Goal: Contribute content

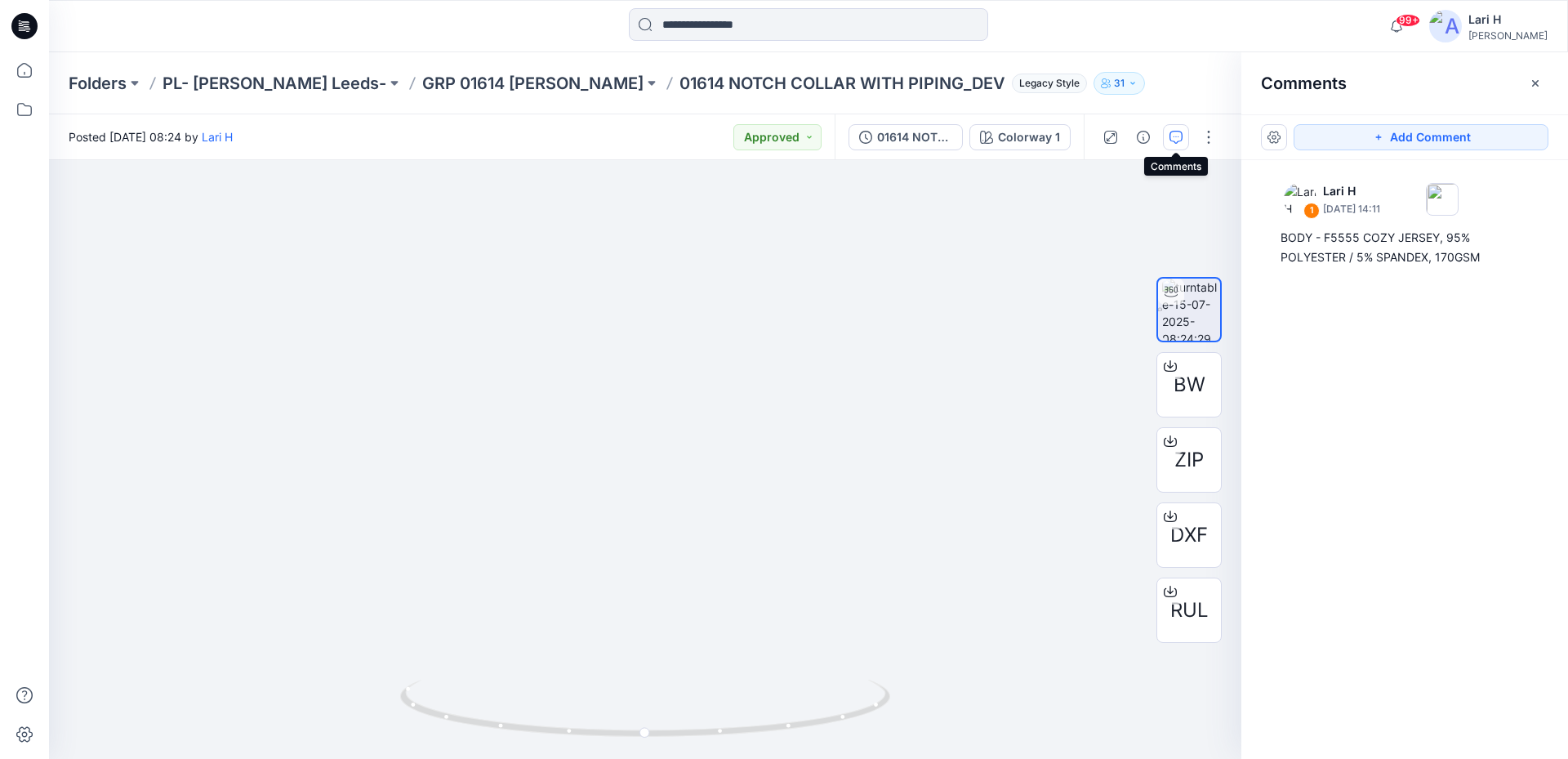
click at [25, 25] on icon at bounding box center [24, 25] width 26 height 26
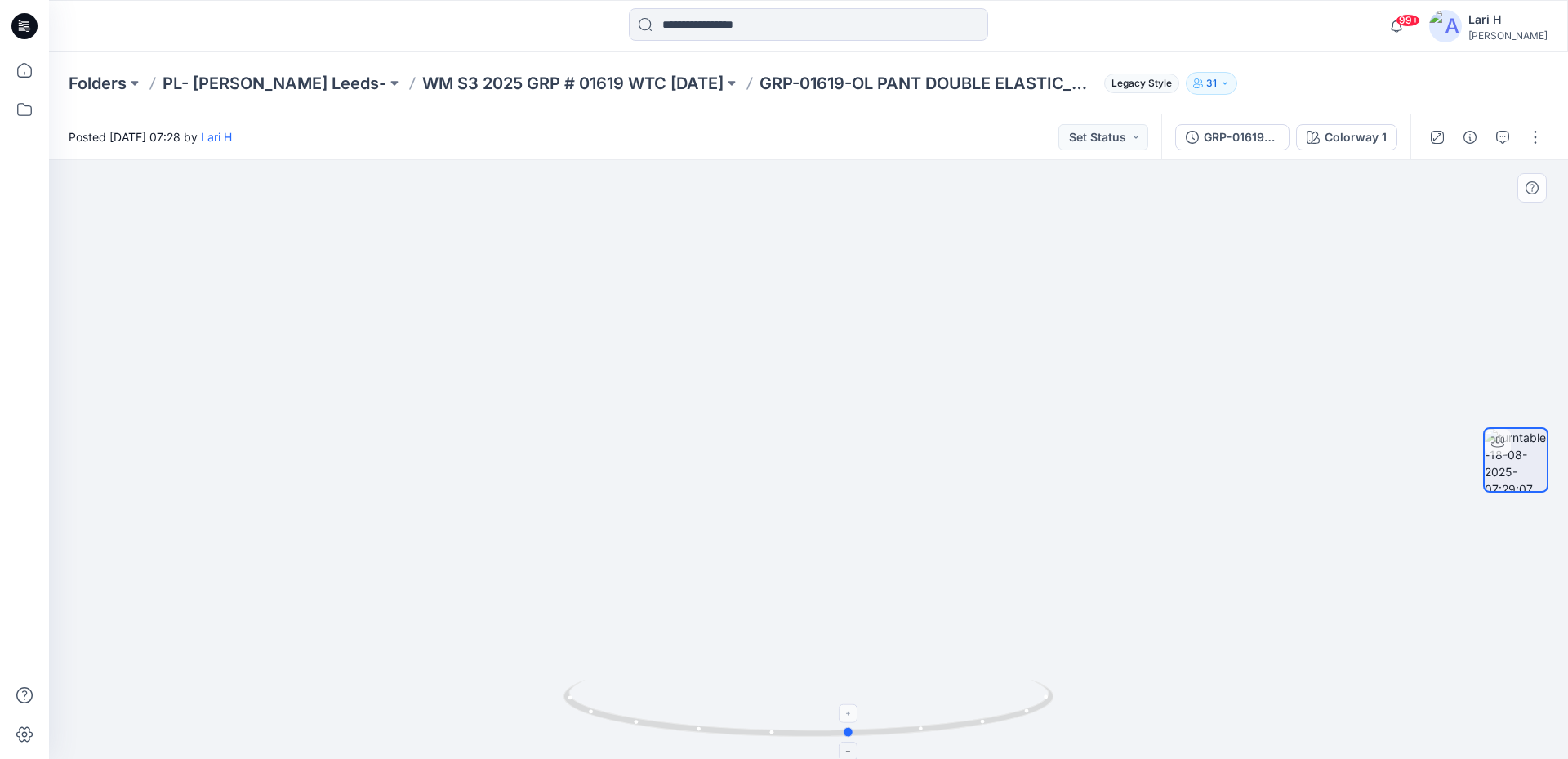
drag, startPoint x: 782, startPoint y: 733, endPoint x: 812, endPoint y: 731, distance: 30.1
click at [812, 731] on icon at bounding box center [810, 710] width 494 height 61
drag, startPoint x: 788, startPoint y: 738, endPoint x: 773, endPoint y: 701, distance: 39.9
click at [773, 701] on icon at bounding box center [810, 710] width 494 height 61
click at [1506, 133] on icon "button" at bounding box center [1502, 137] width 13 height 13
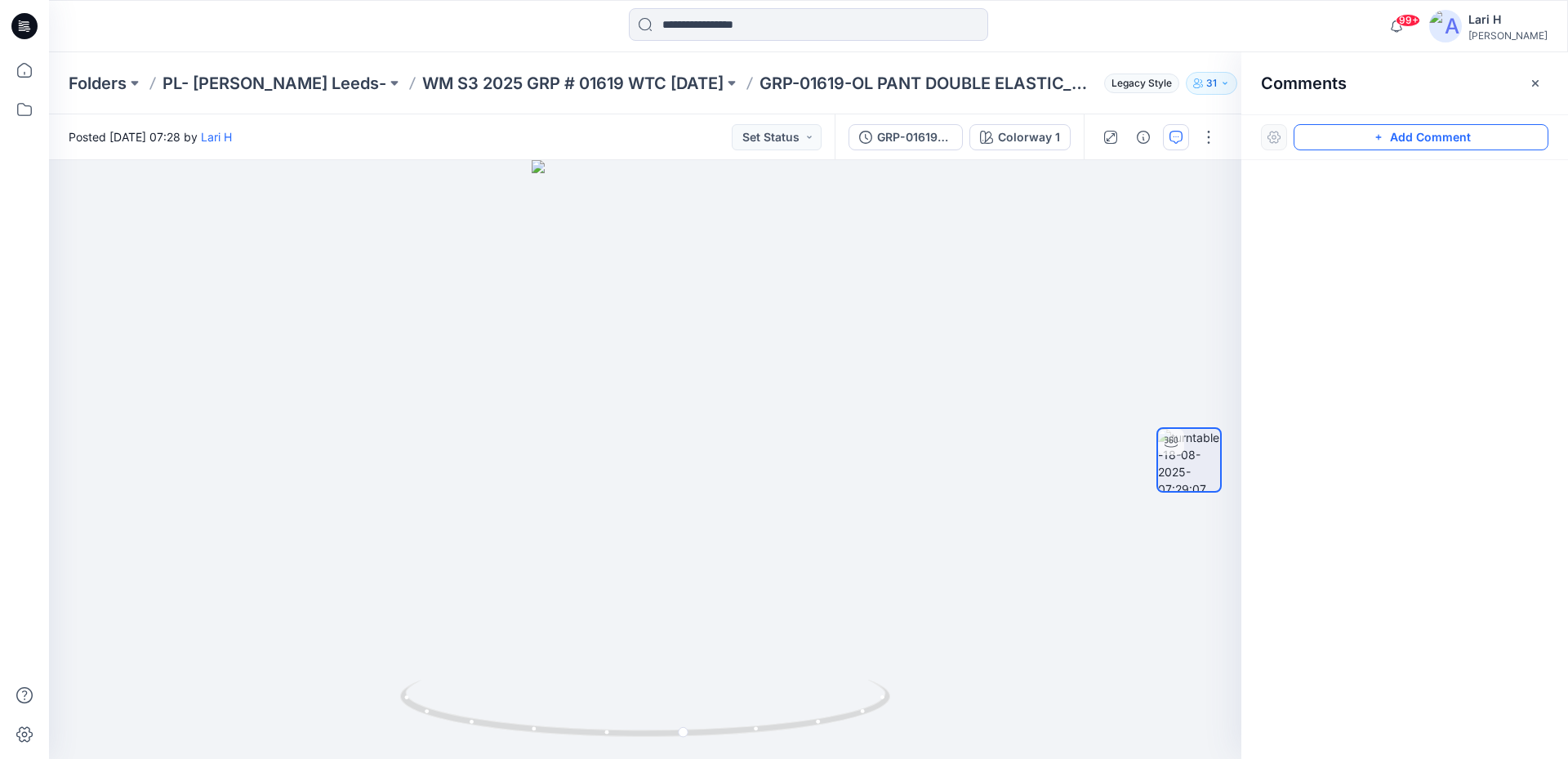
click at [1382, 146] on button "Add Comment" at bounding box center [1420, 137] width 254 height 26
click at [690, 457] on div "1" at bounding box center [645, 460] width 1192 height 599
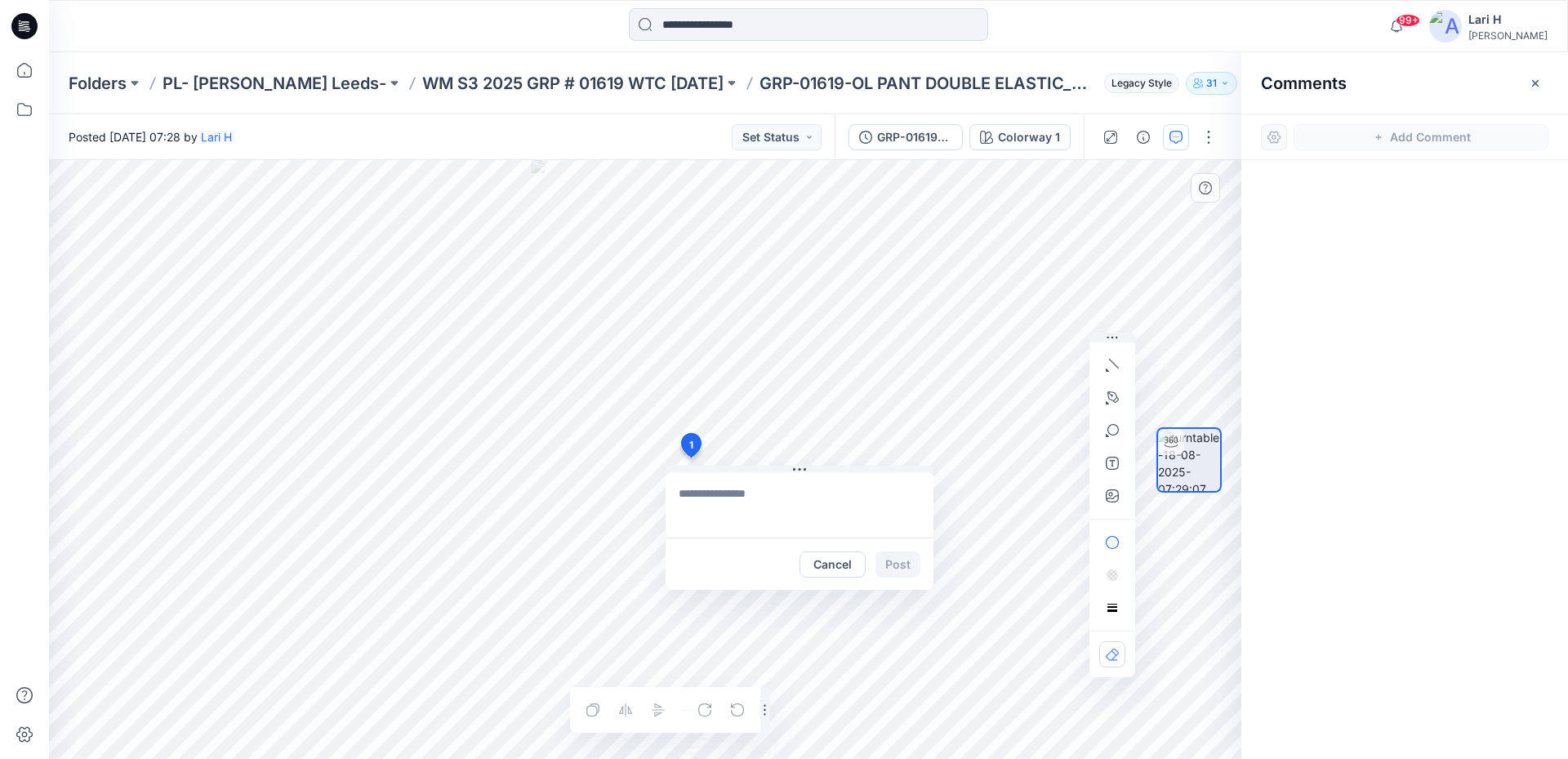
type textarea "**********"
click at [910, 570] on button "Post" at bounding box center [897, 564] width 45 height 26
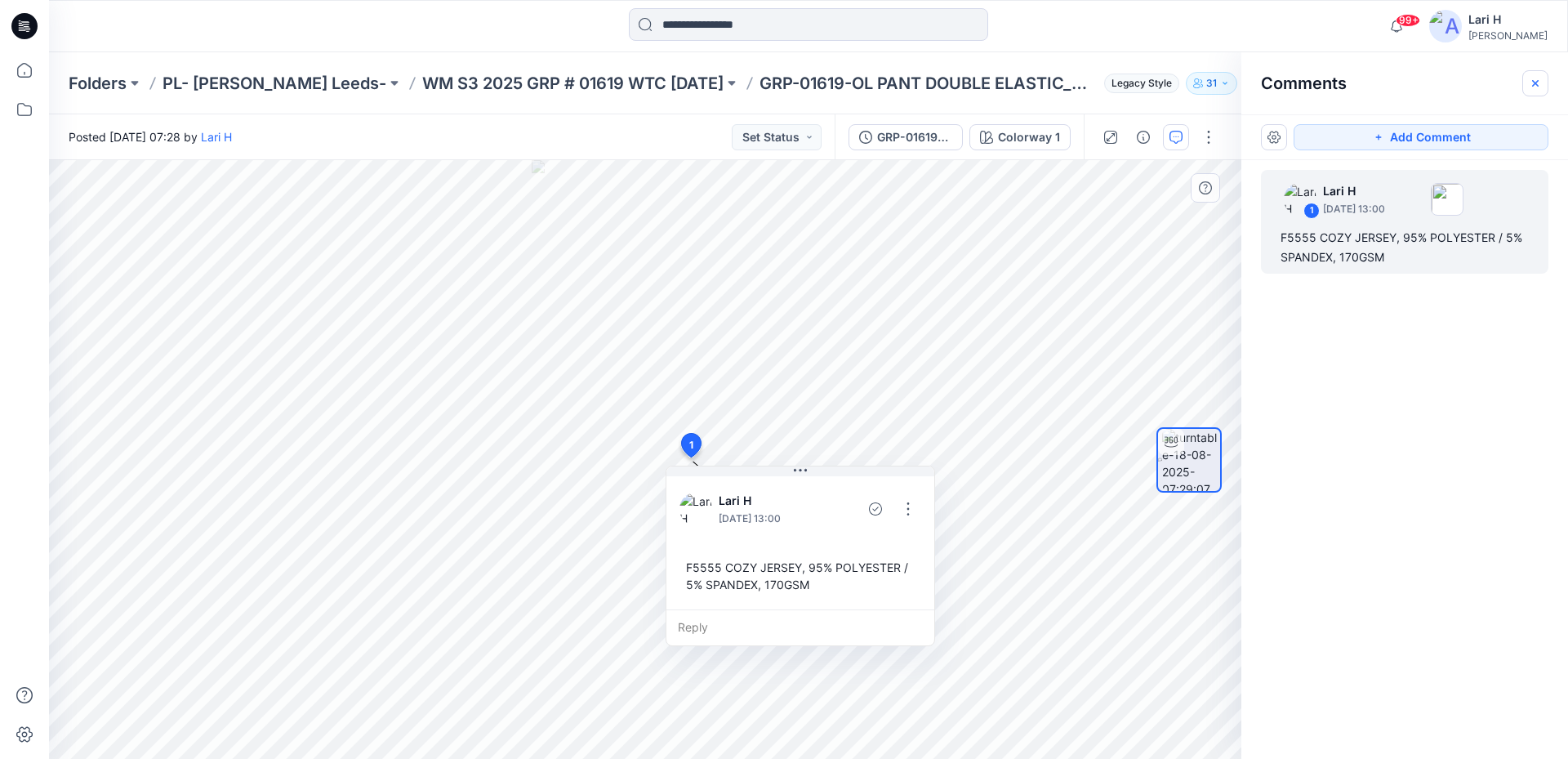
click at [1538, 94] on button "button" at bounding box center [1535, 83] width 26 height 26
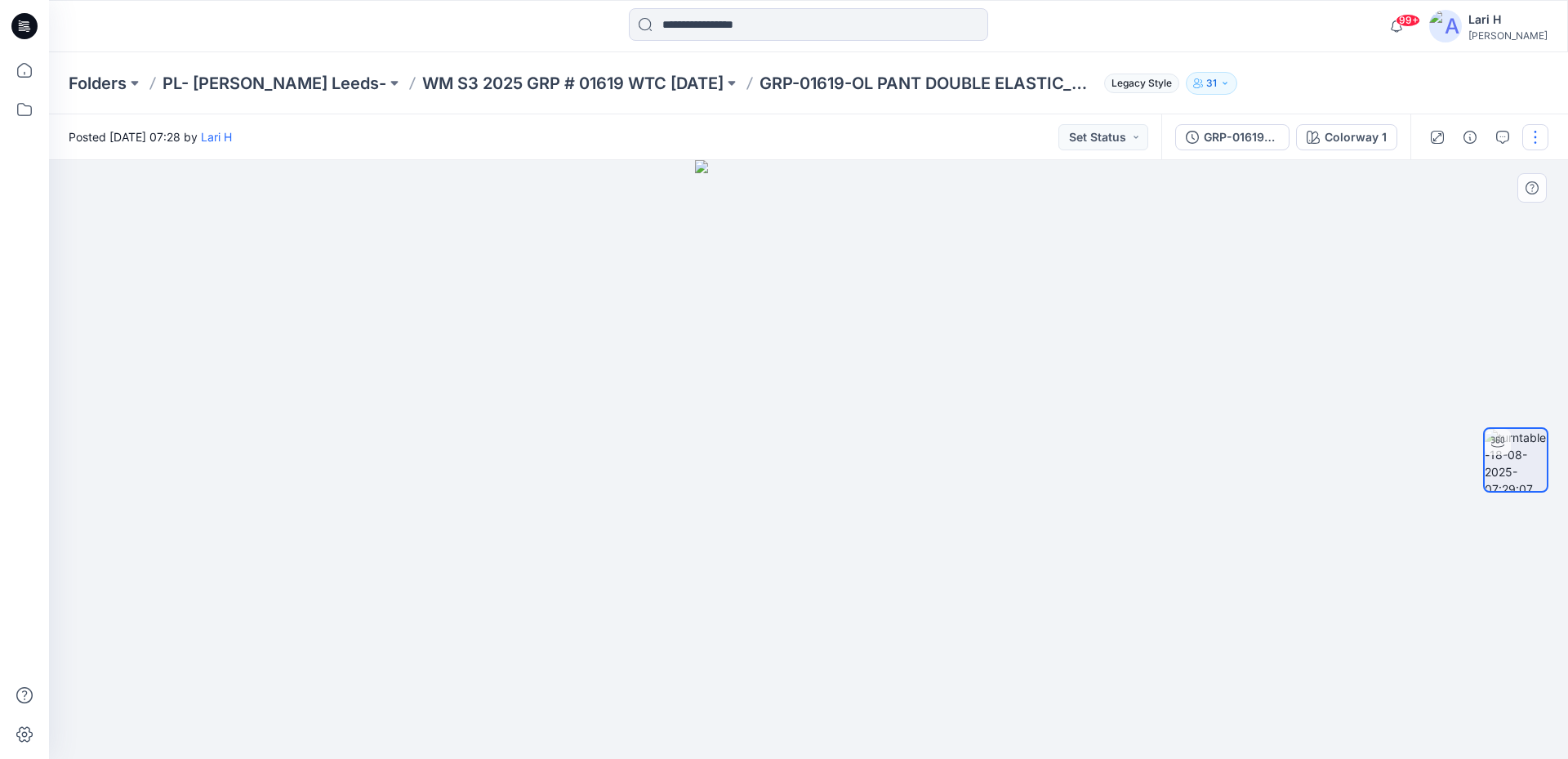
click at [1543, 135] on button "button" at bounding box center [1535, 137] width 26 height 26
click at [1412, 177] on icon "button" at bounding box center [1408, 175] width 13 height 13
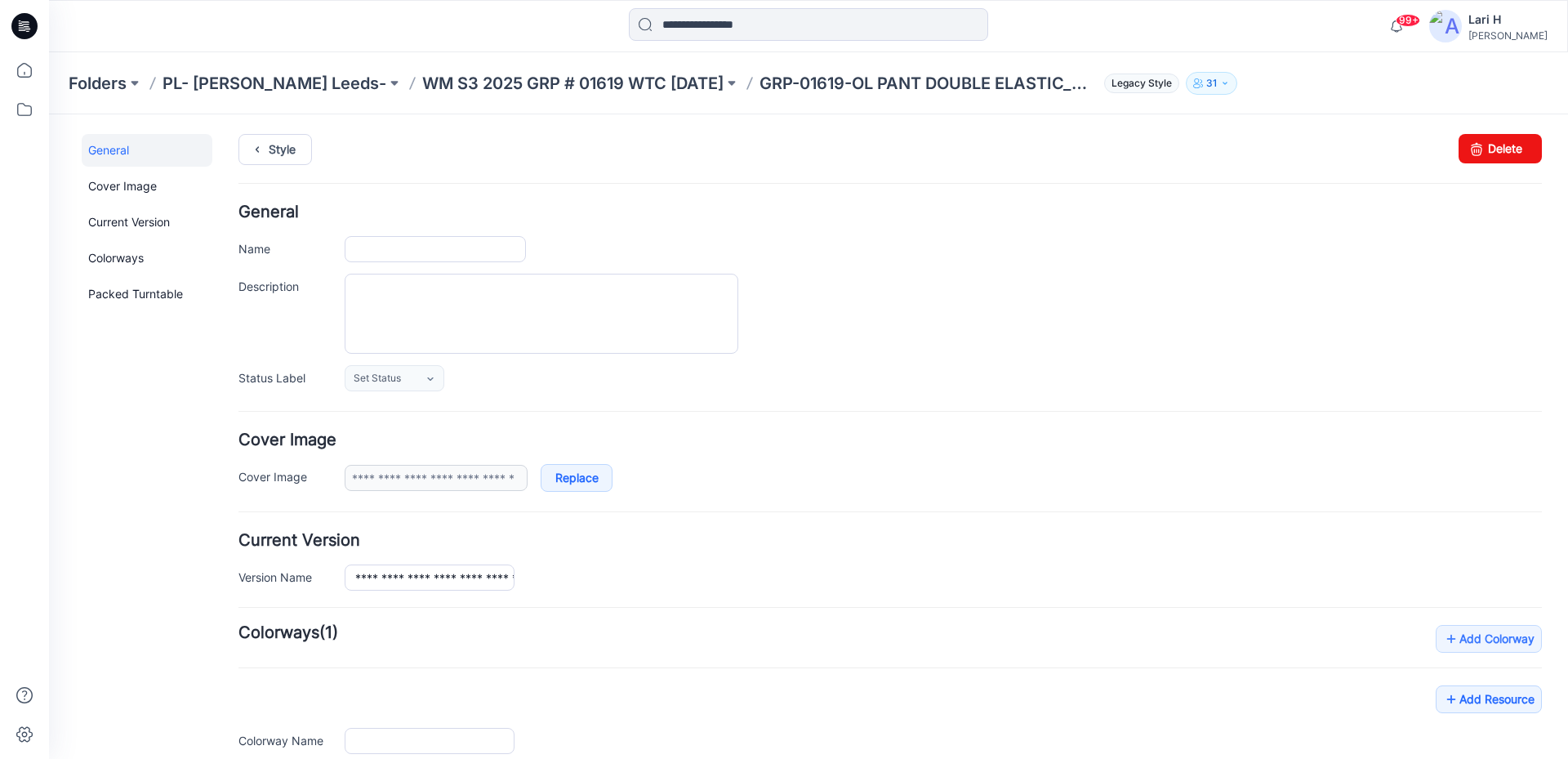
type input "**********"
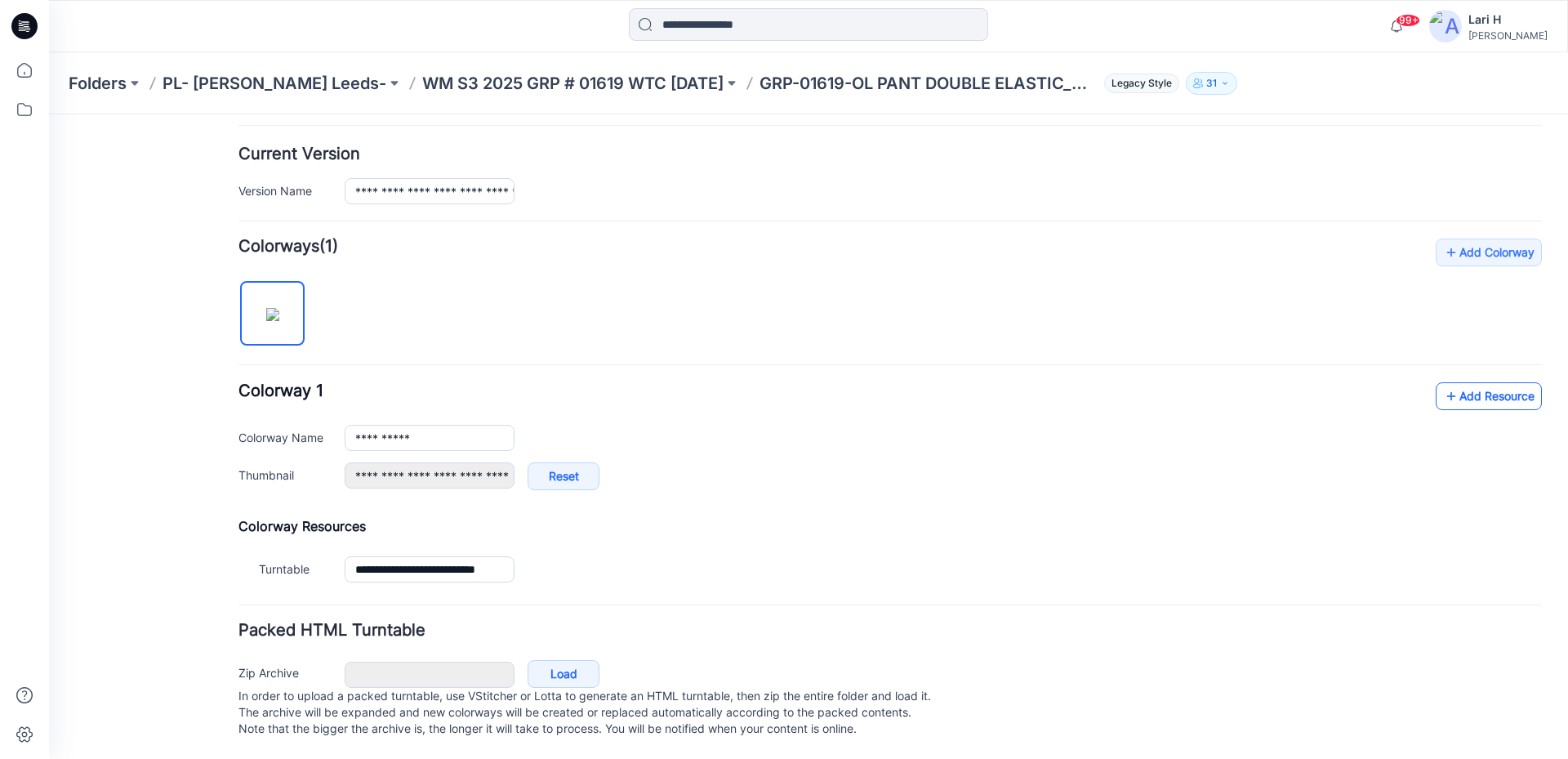
click at [1459, 391] on link "Add Resource" at bounding box center [1488, 396] width 106 height 28
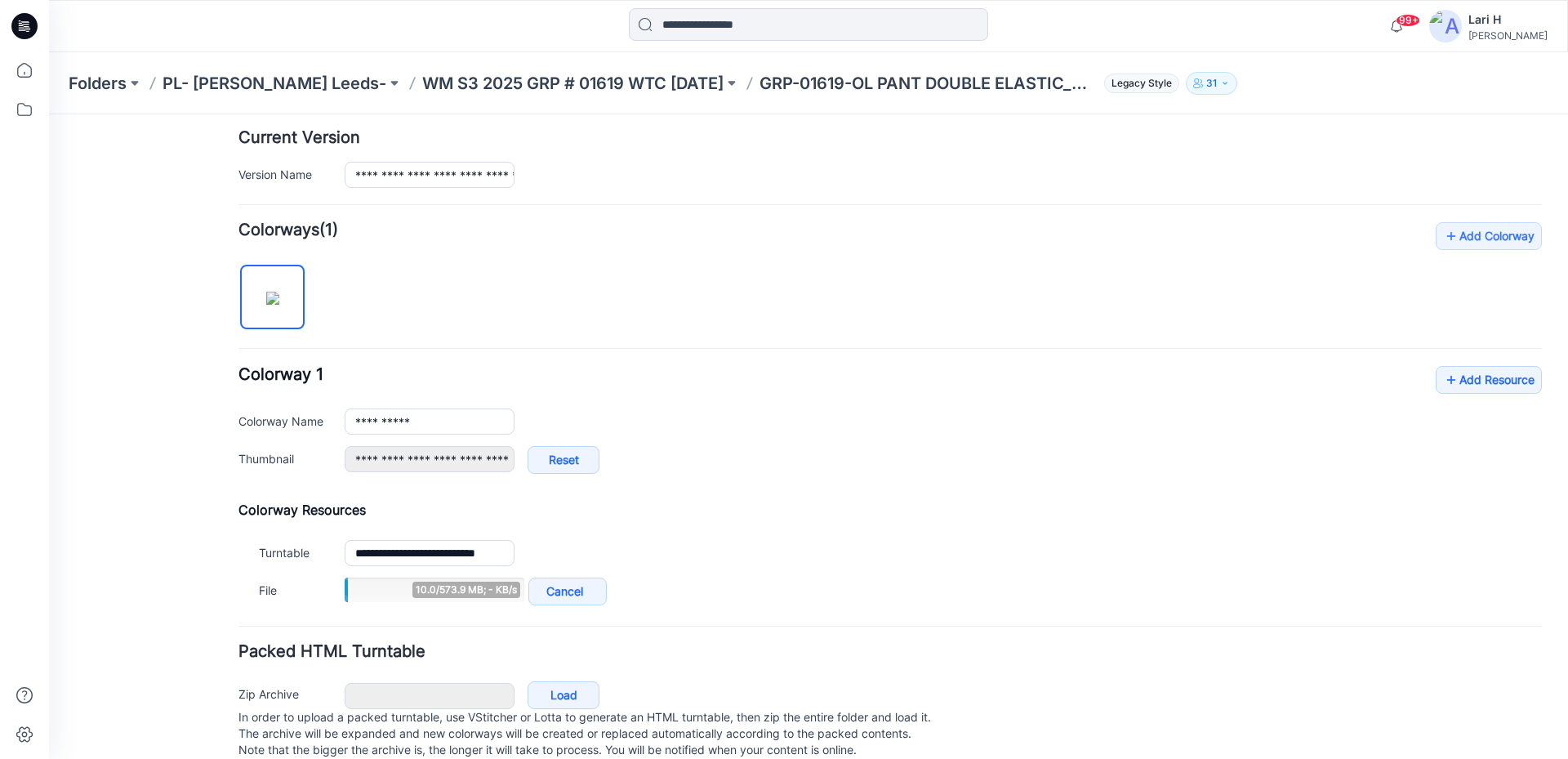
click at [1480, 395] on div "**********" at bounding box center [890, 427] width 1303 height 124
click at [1468, 378] on link "Add Resource" at bounding box center [1488, 379] width 106 height 28
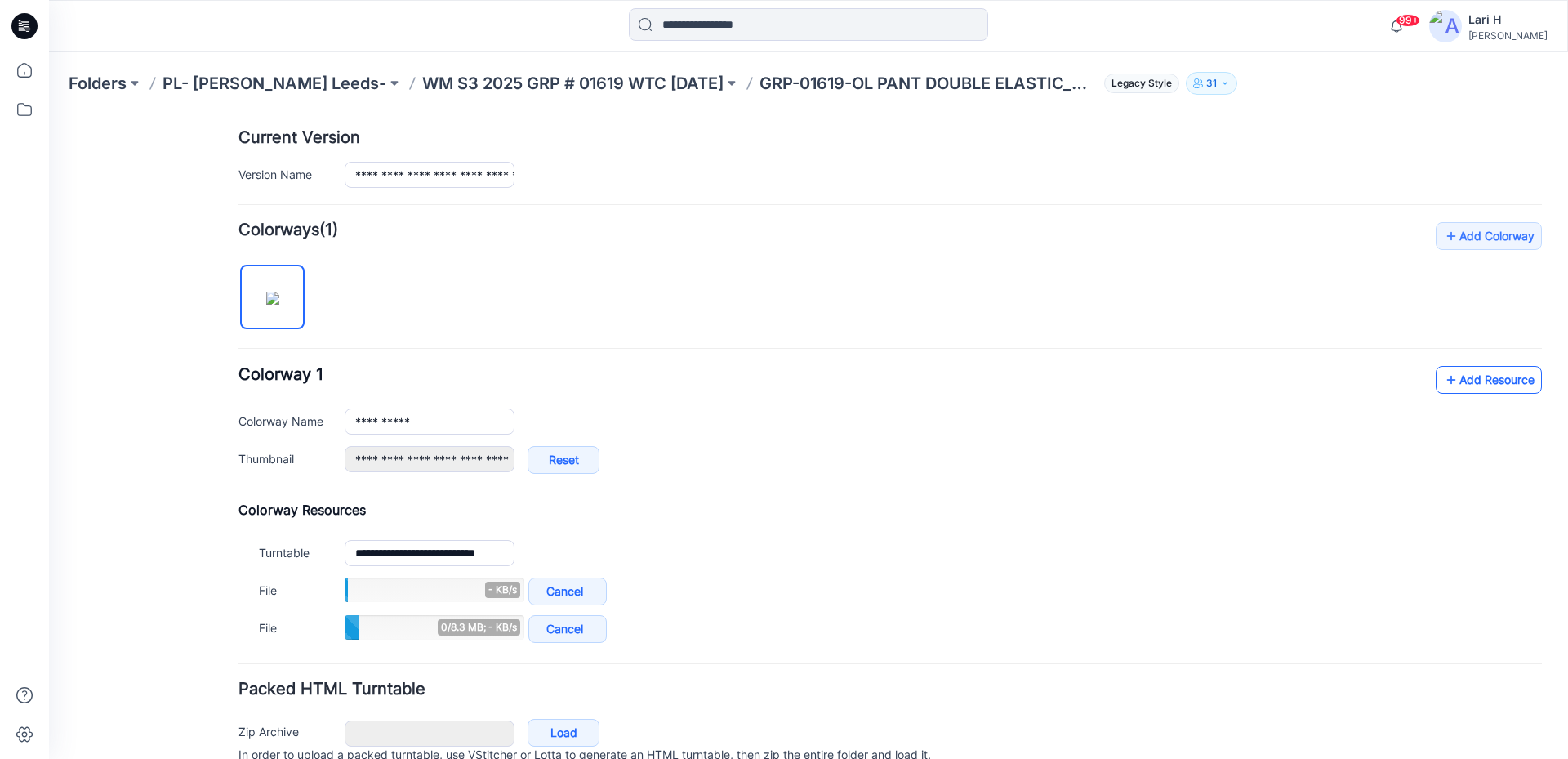
click at [1470, 381] on link "Add Resource" at bounding box center [1488, 379] width 106 height 28
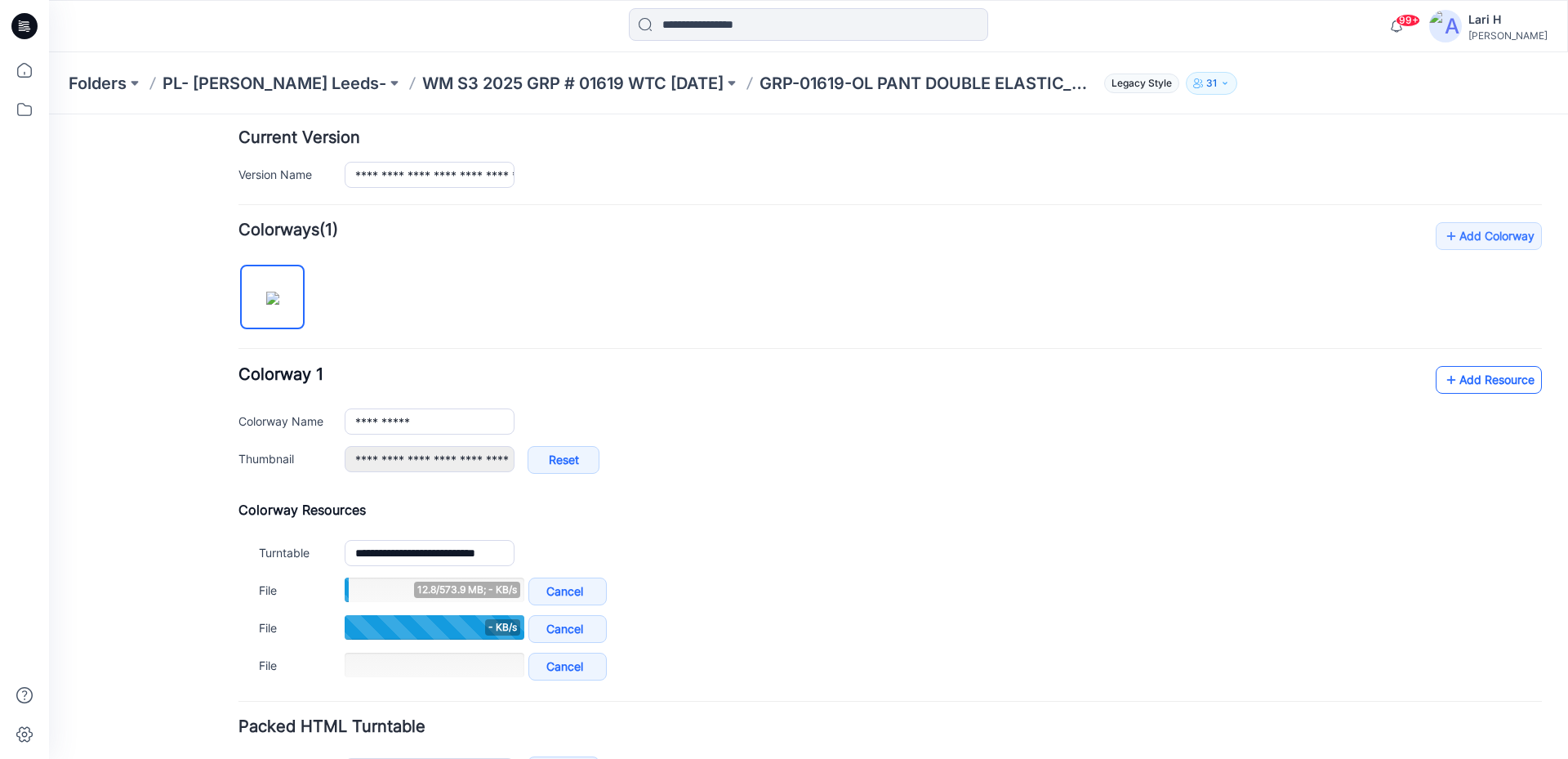
click at [1471, 378] on link "Add Resource" at bounding box center [1488, 379] width 106 height 28
click at [1468, 382] on link "Add Resource" at bounding box center [1488, 379] width 106 height 28
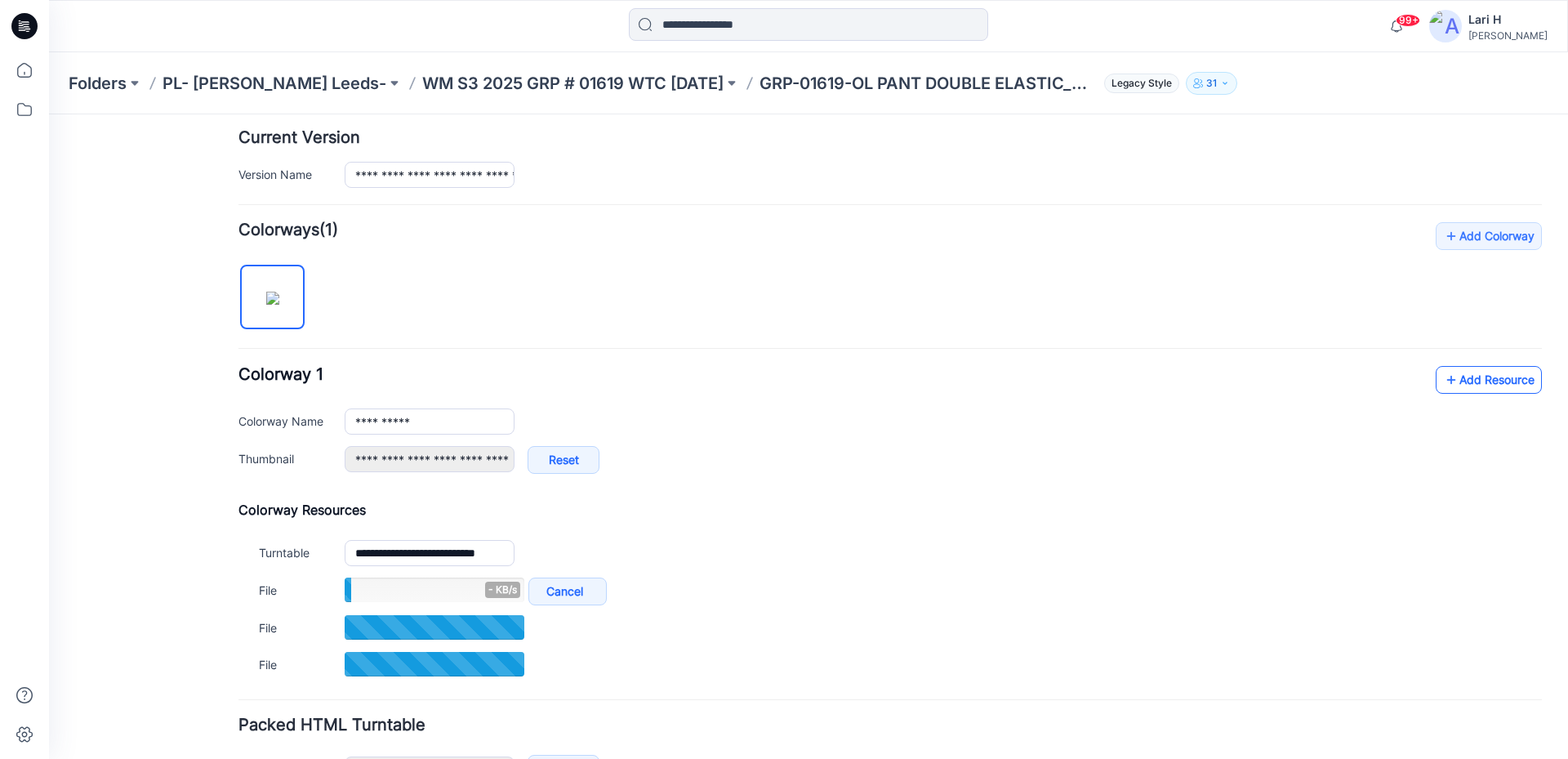
click at [1452, 380] on link "Add Resource" at bounding box center [1488, 379] width 106 height 28
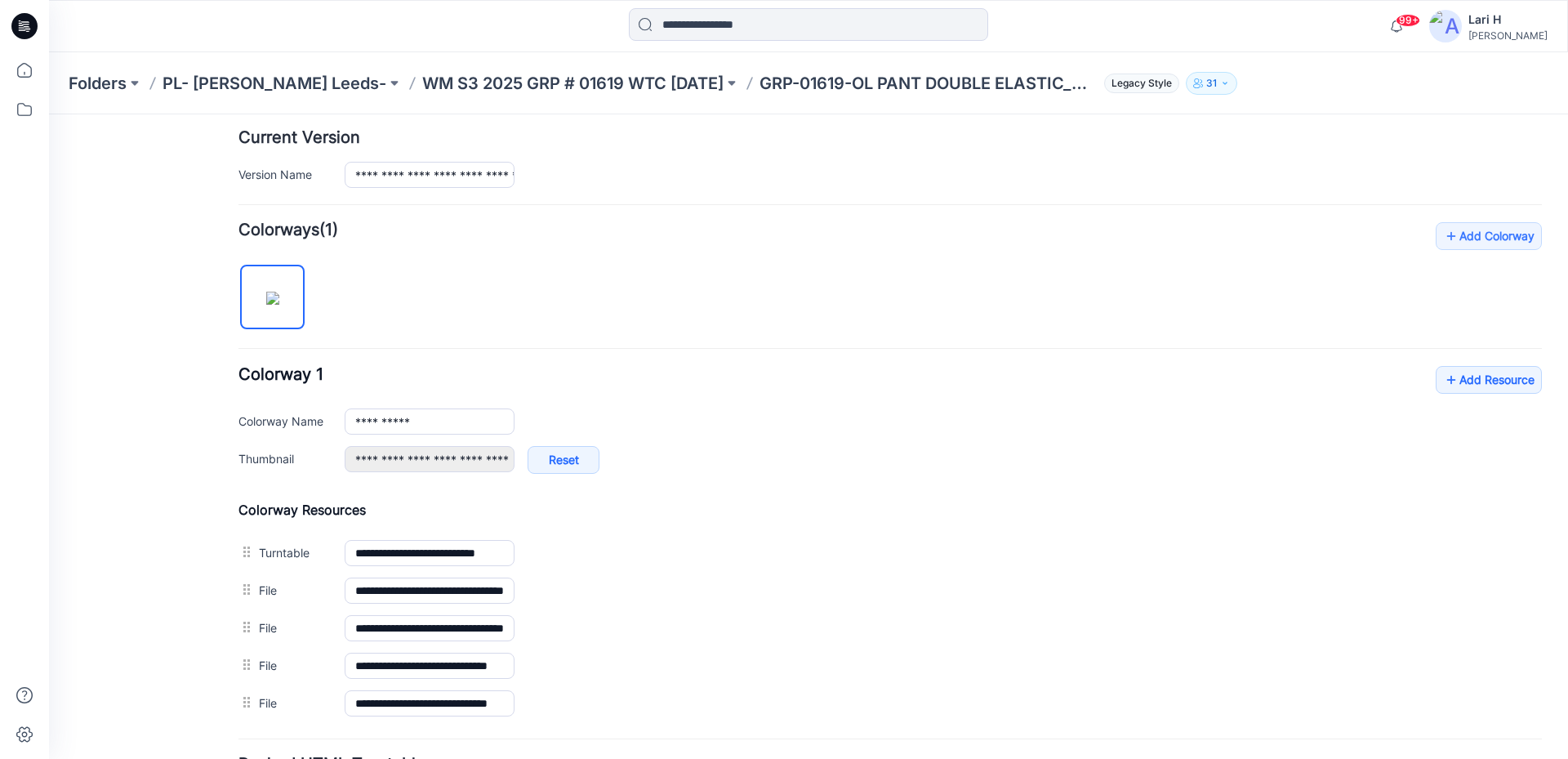
click at [851, 355] on div "**********" at bounding box center [890, 472] width 1303 height 499
